Goal: Task Accomplishment & Management: Complete application form

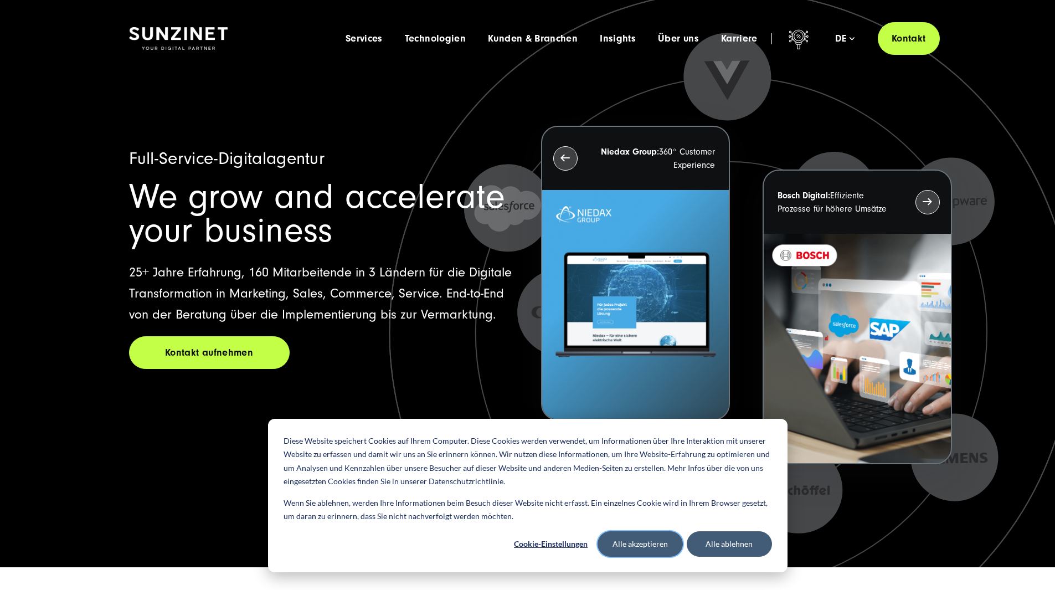
click at [652, 541] on button "Alle akzeptieren" at bounding box center [640, 543] width 85 height 25
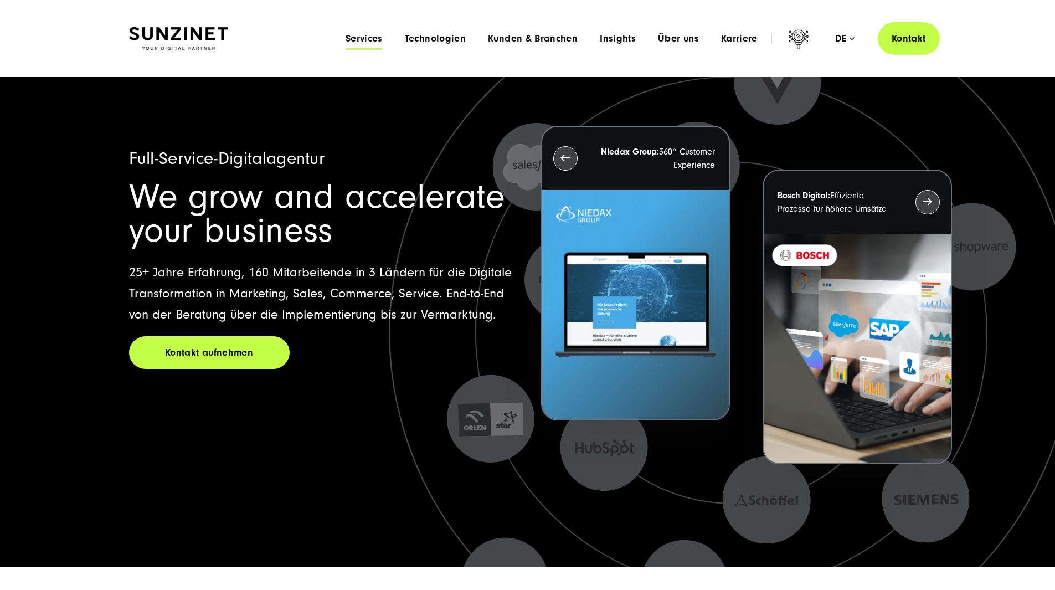
click at [346, 38] on span "Services" at bounding box center [364, 38] width 37 height 11
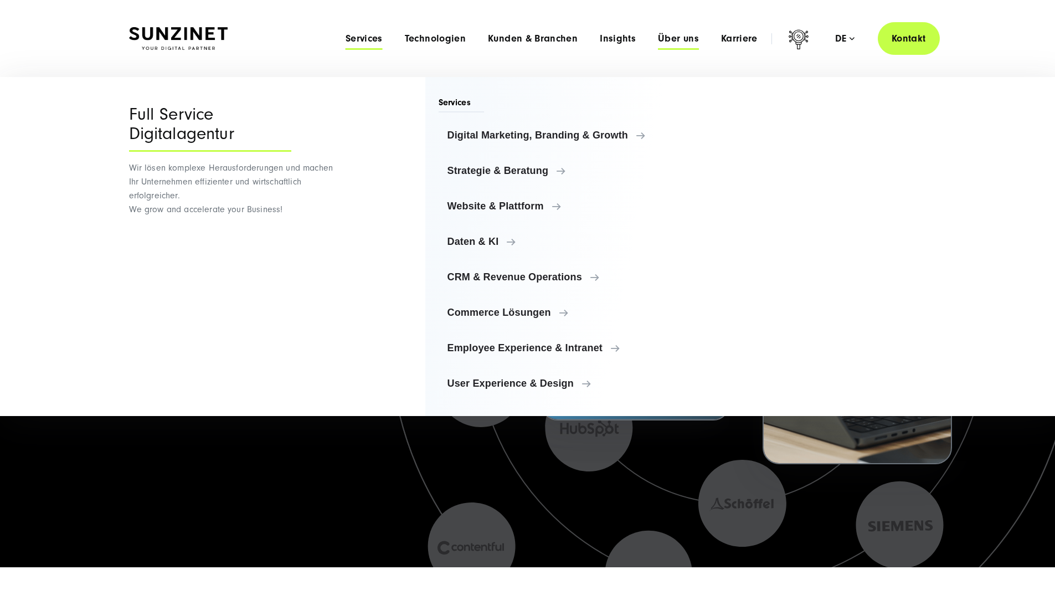
click at [658, 38] on span "Über uns" at bounding box center [678, 38] width 41 height 11
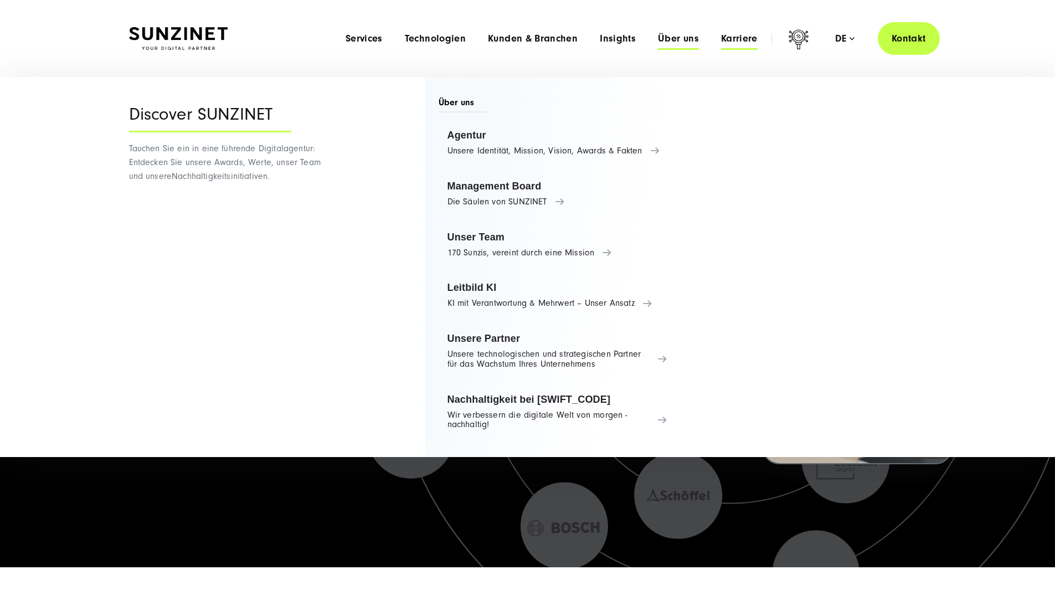
click at [721, 40] on span "Karriere" at bounding box center [739, 38] width 37 height 11
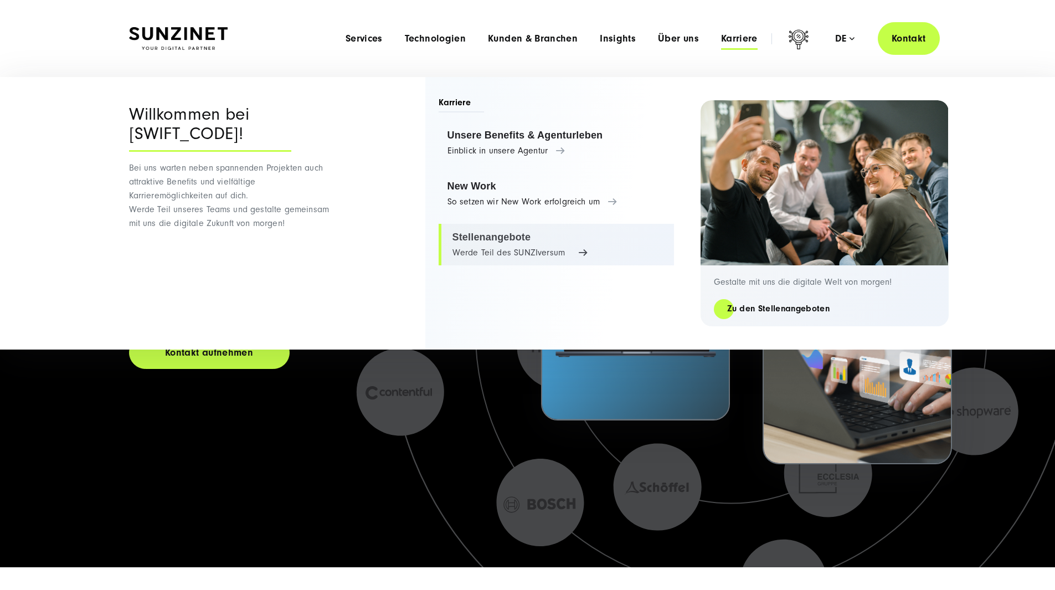
click at [481, 246] on link "Stellenangebote Werde Teil des SUNZIversum" at bounding box center [556, 245] width 235 height 42
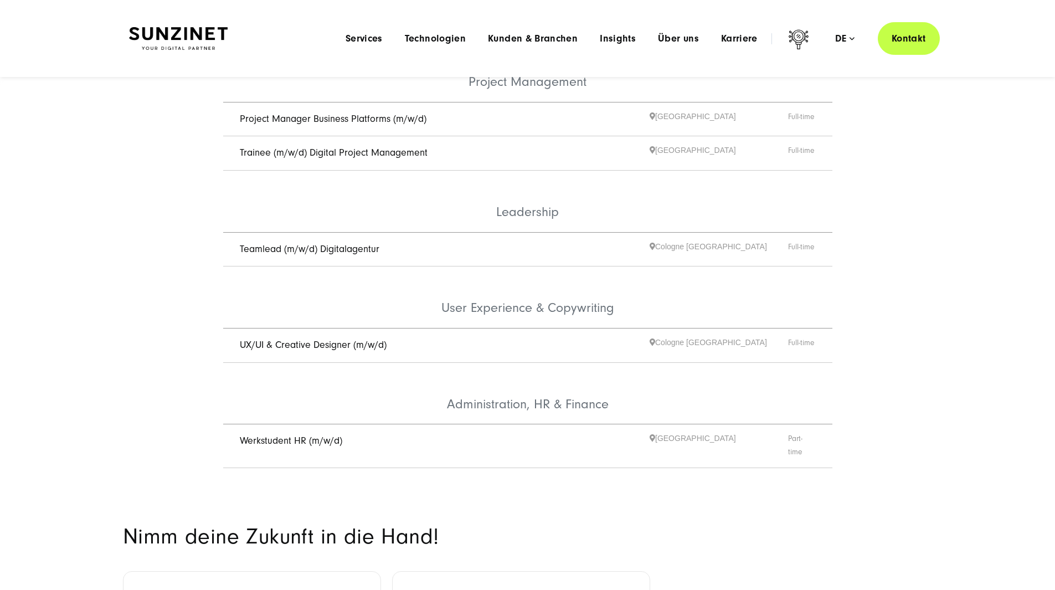
scroll to position [499, 0]
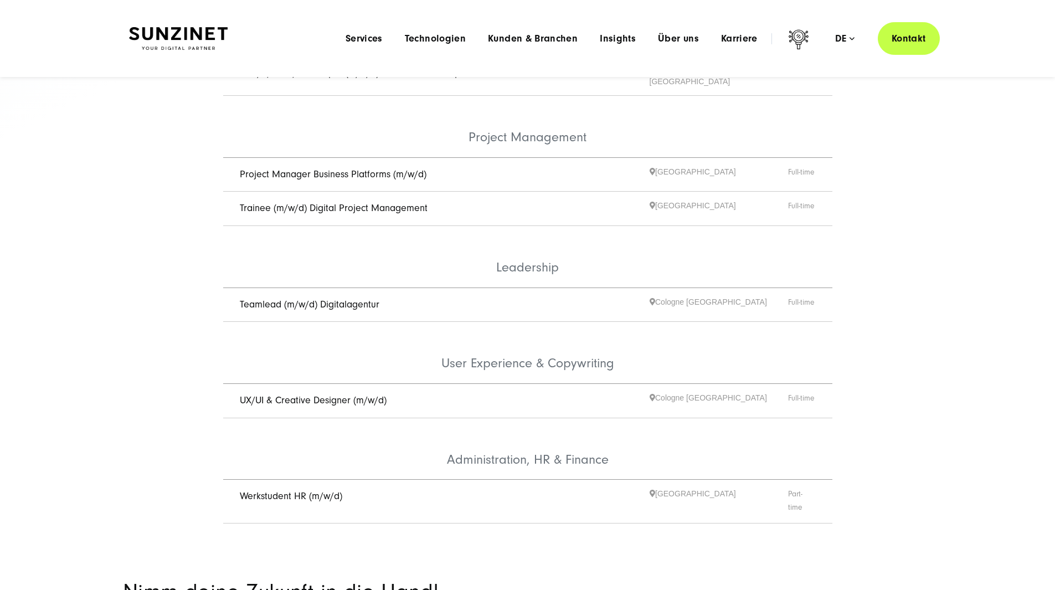
click at [318, 299] on link "Teamlead (m/w/d) Digitalagentur" at bounding box center [310, 305] width 140 height 12
